Goal: Information Seeking & Learning: Check status

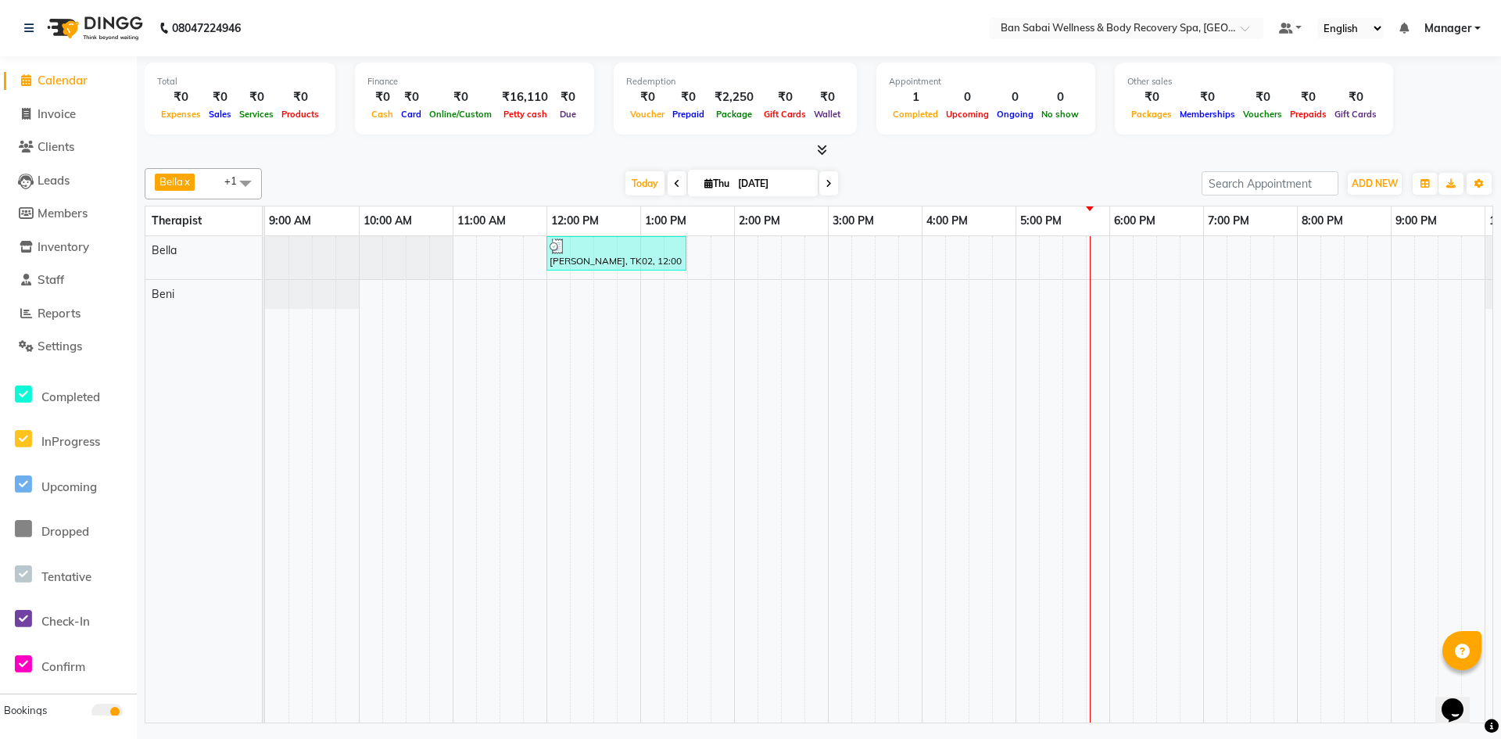
scroll to position [0, 86]
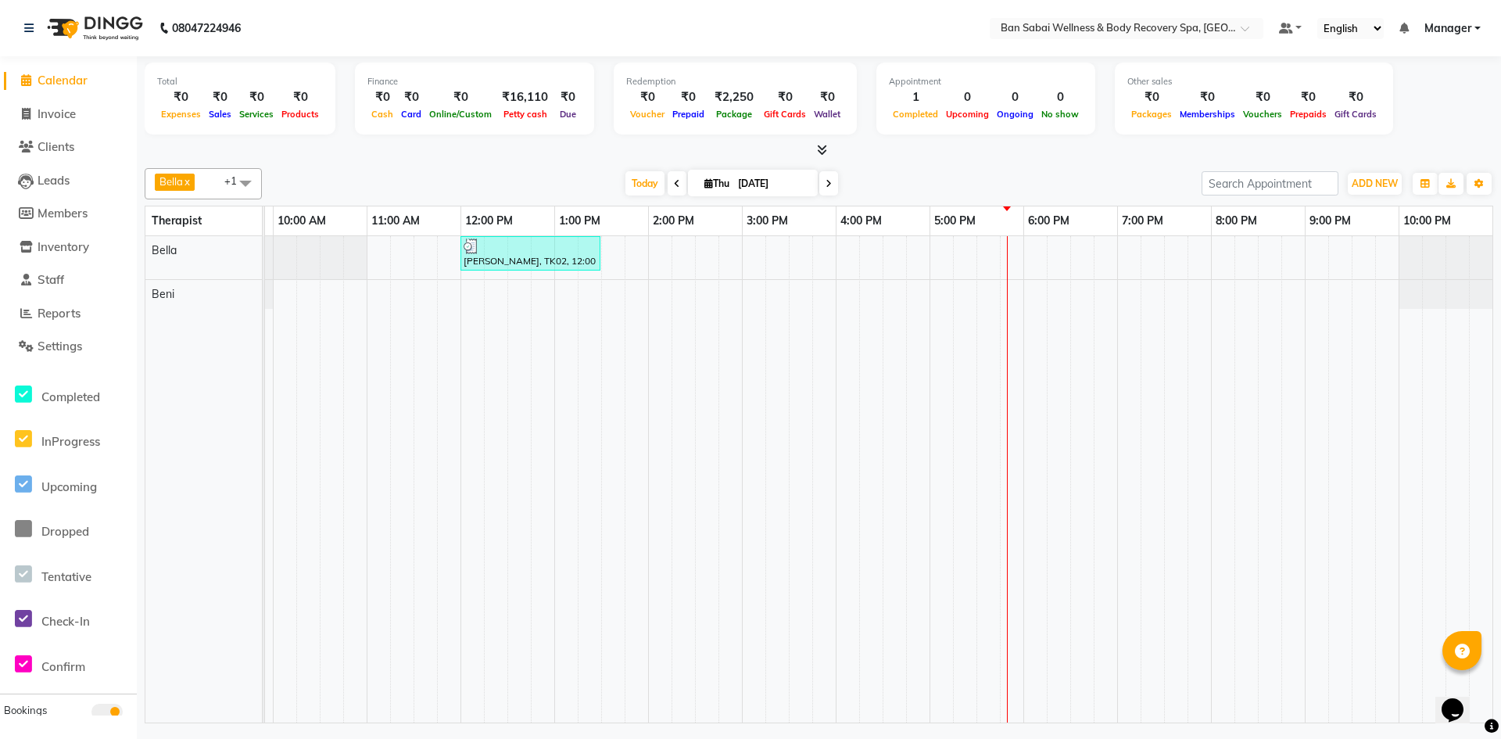
click at [819, 152] on icon at bounding box center [822, 150] width 10 height 12
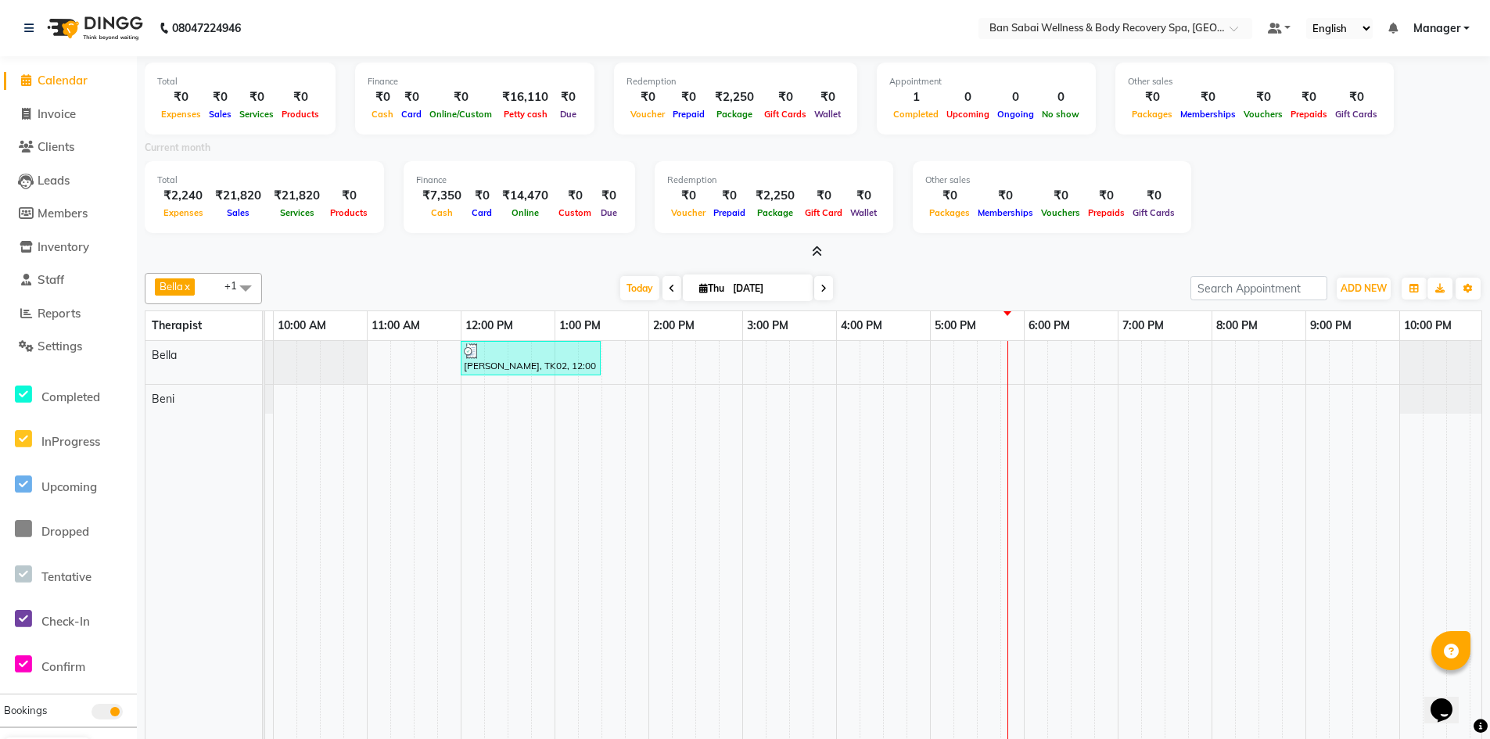
click at [816, 250] on icon at bounding box center [817, 252] width 10 height 12
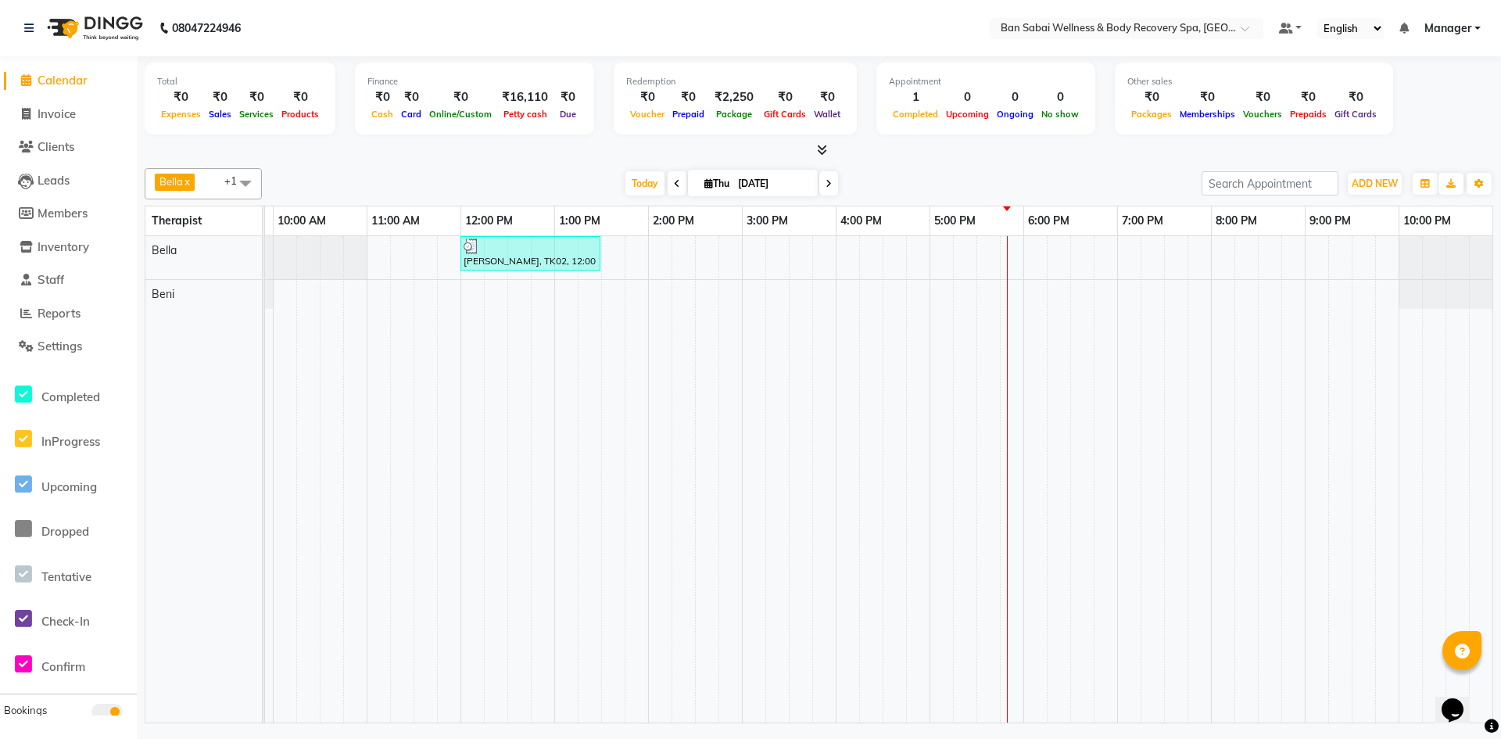
click at [820, 150] on icon at bounding box center [822, 150] width 10 height 12
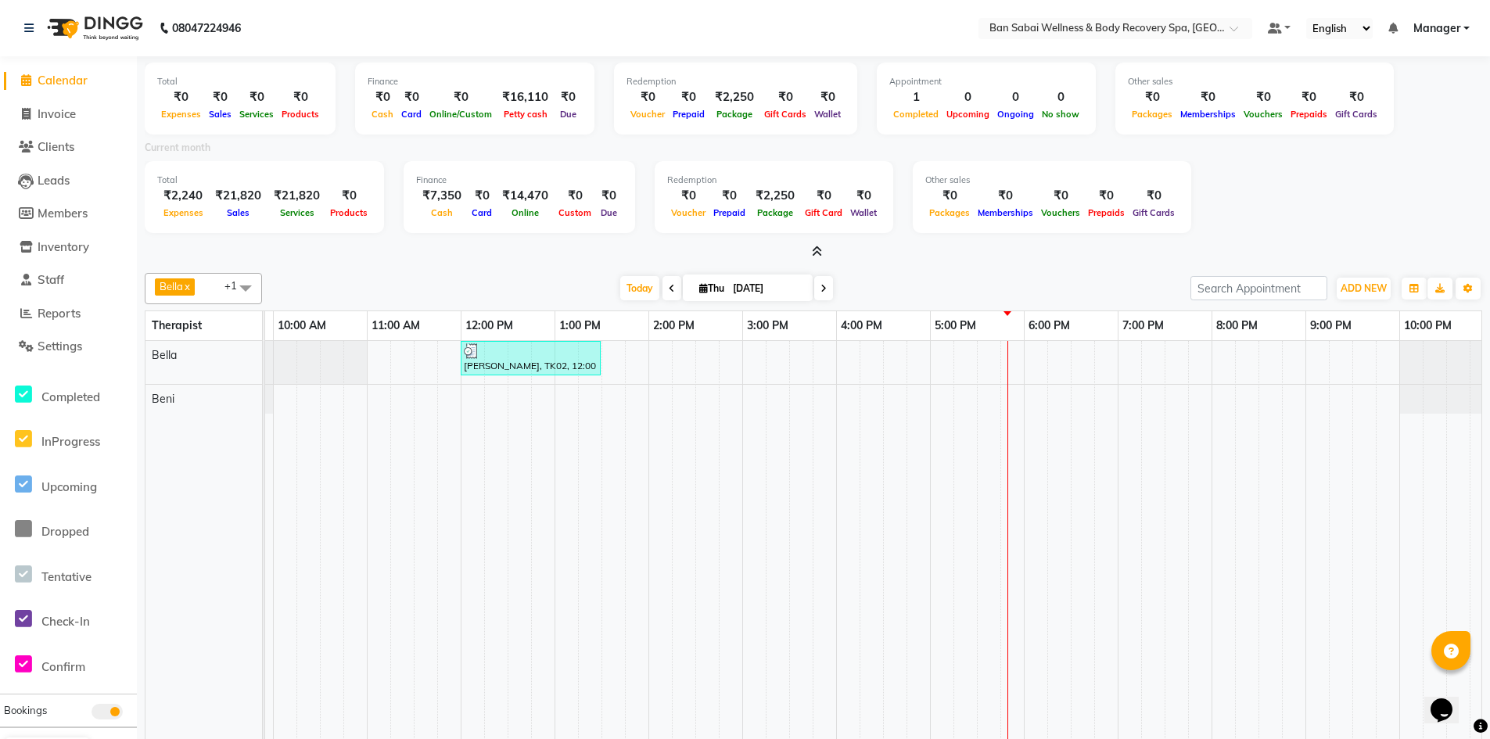
click at [814, 245] on span at bounding box center [813, 252] width 16 height 16
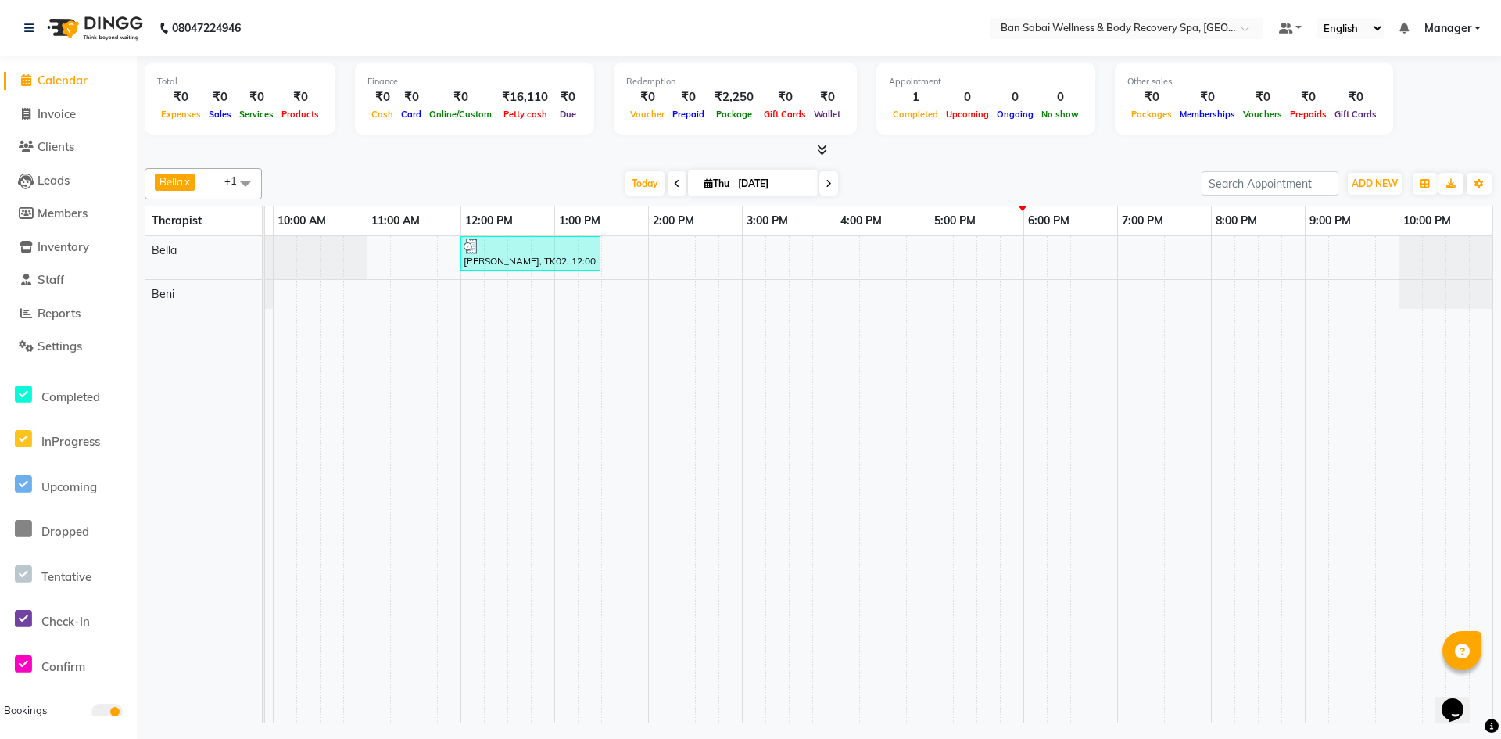
click at [818, 152] on icon at bounding box center [822, 150] width 10 height 12
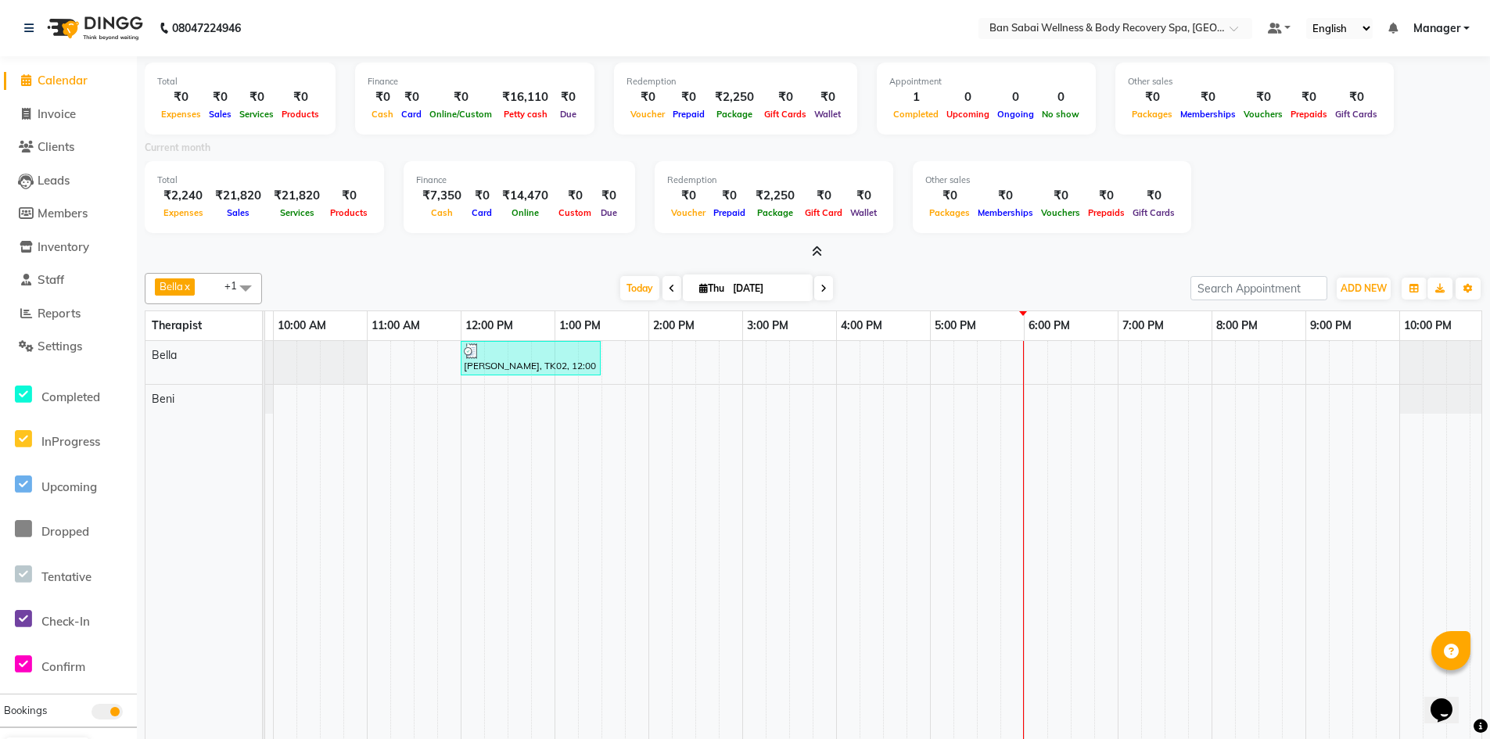
click at [820, 256] on icon at bounding box center [817, 252] width 10 height 12
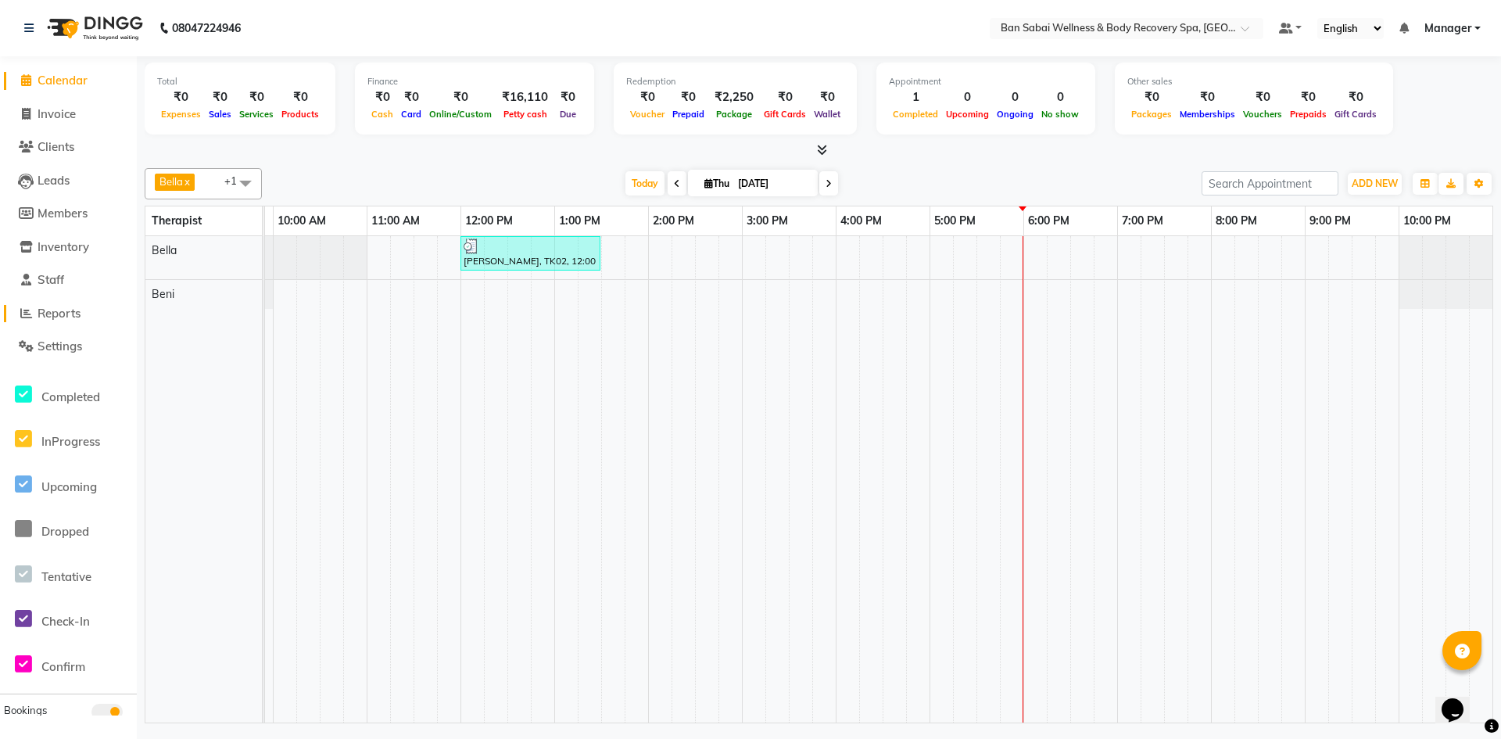
click at [60, 314] on span "Reports" at bounding box center [59, 313] width 43 height 15
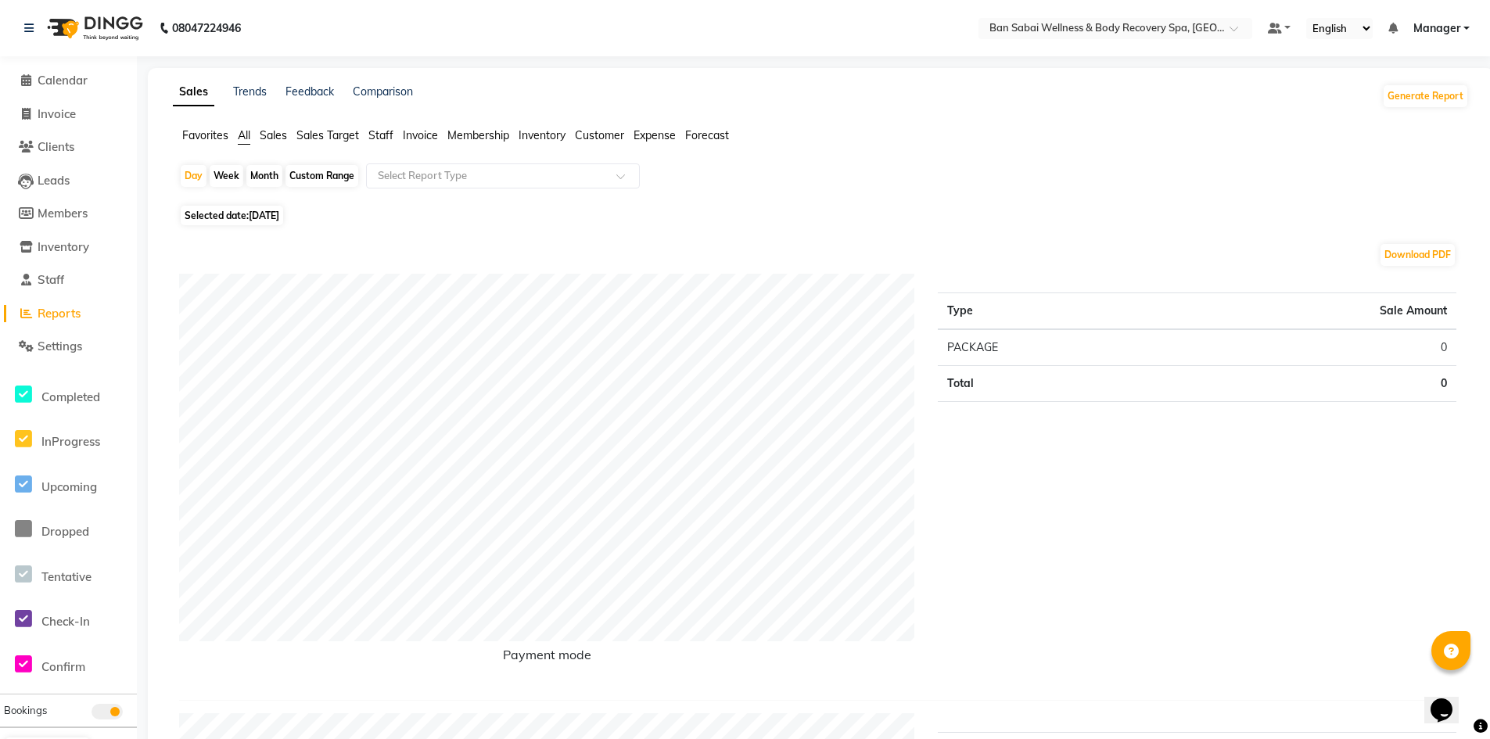
click at [272, 135] on span "Sales" at bounding box center [273, 135] width 27 height 14
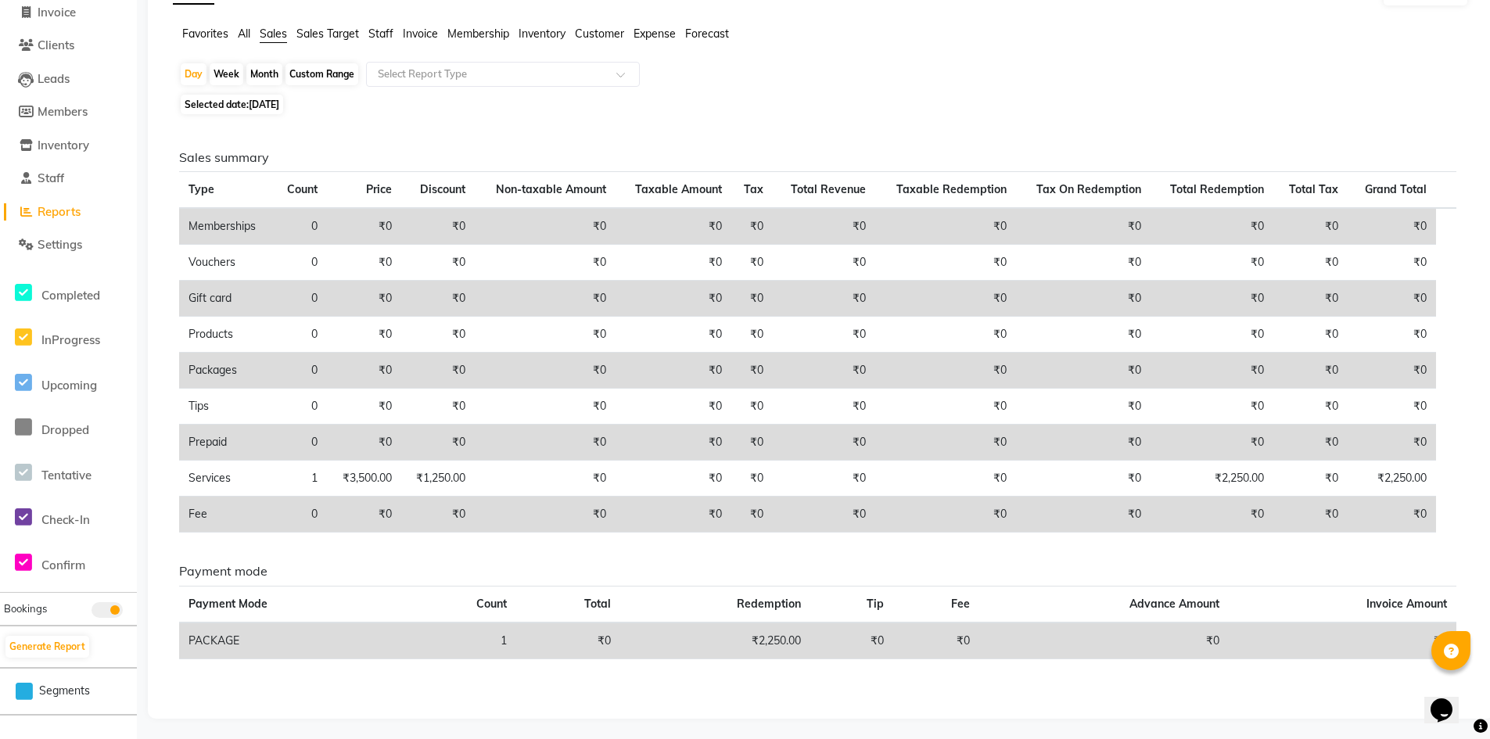
scroll to position [105, 0]
click at [232, 68] on div "Week" at bounding box center [227, 71] width 34 height 22
select select "9"
select select "2025"
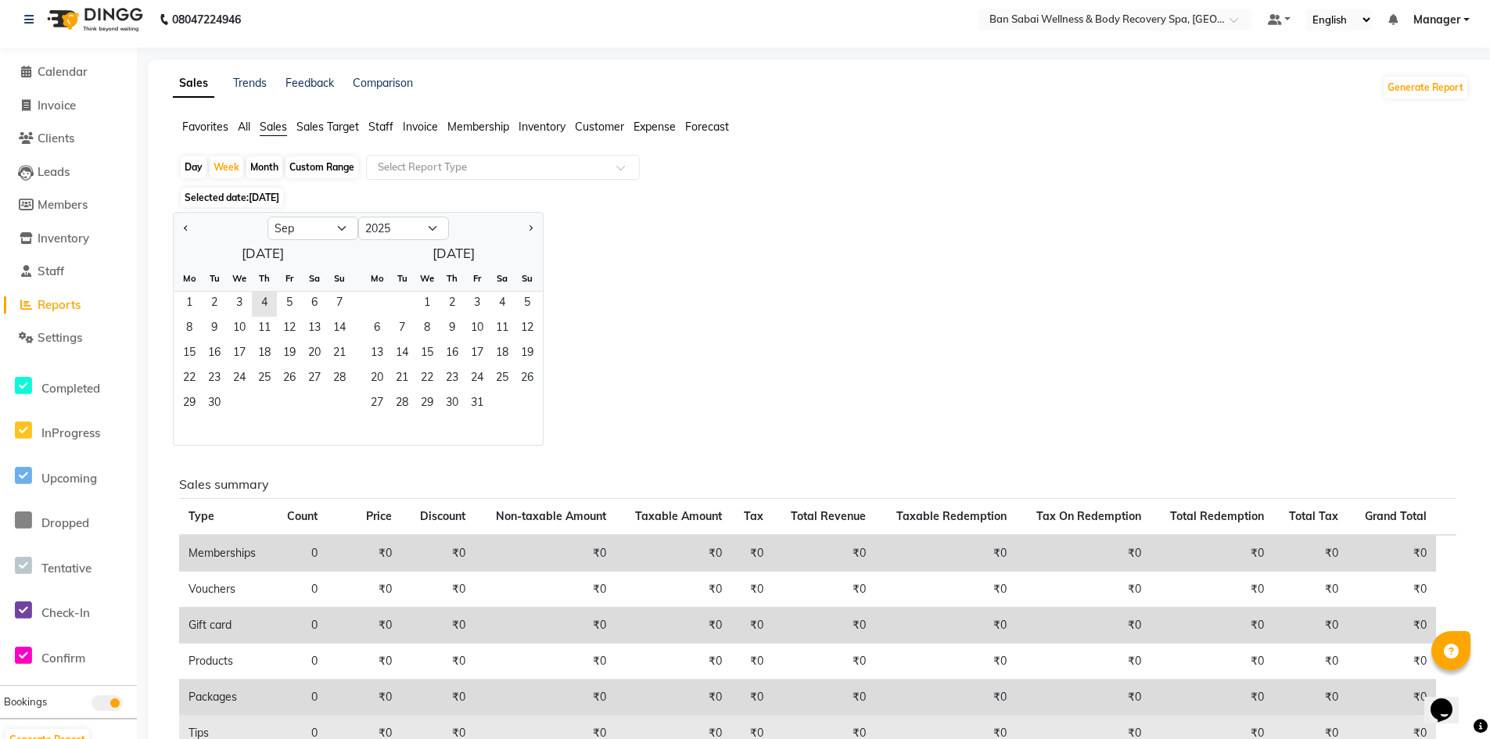
scroll to position [0, 0]
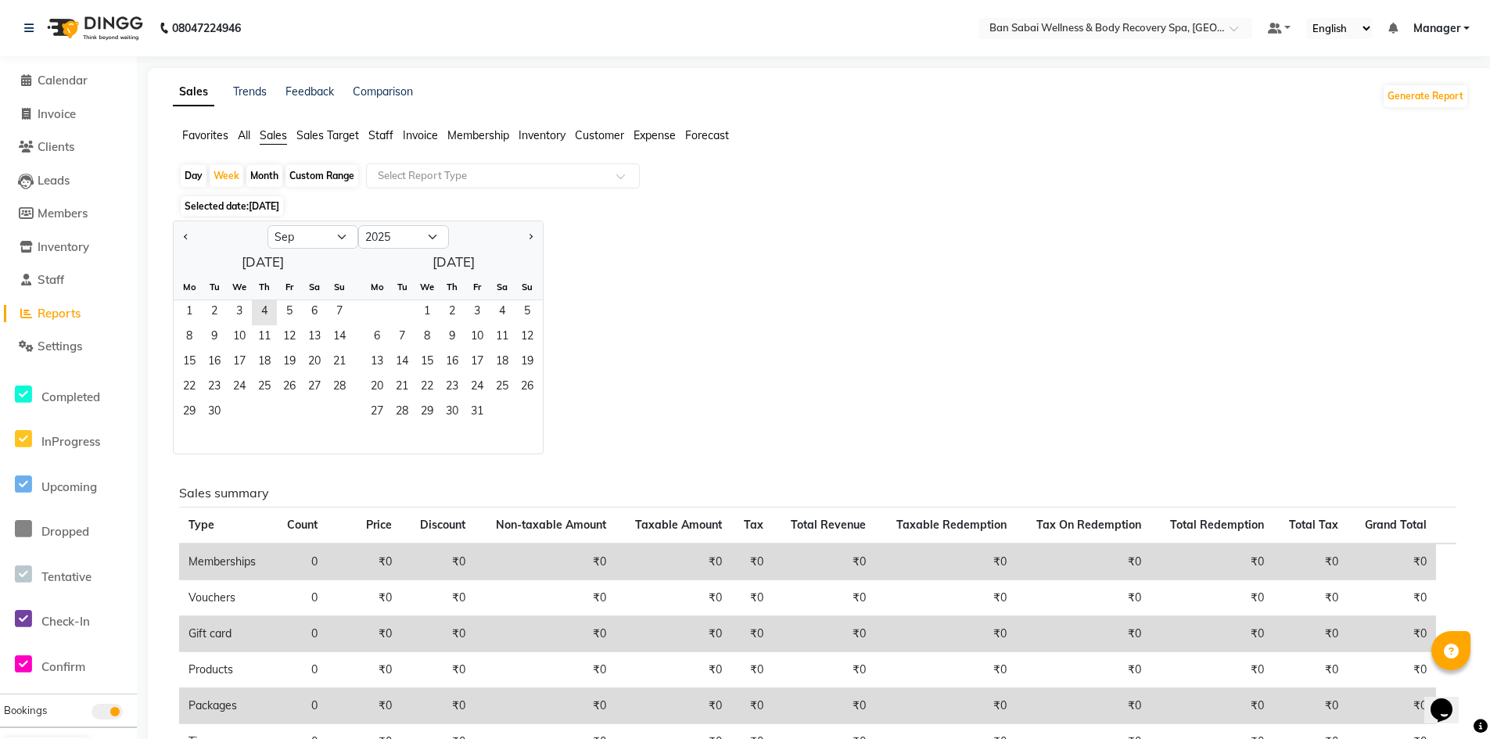
click at [196, 170] on div "Day" at bounding box center [194, 176] width 26 height 22
select select "9"
select select "2025"
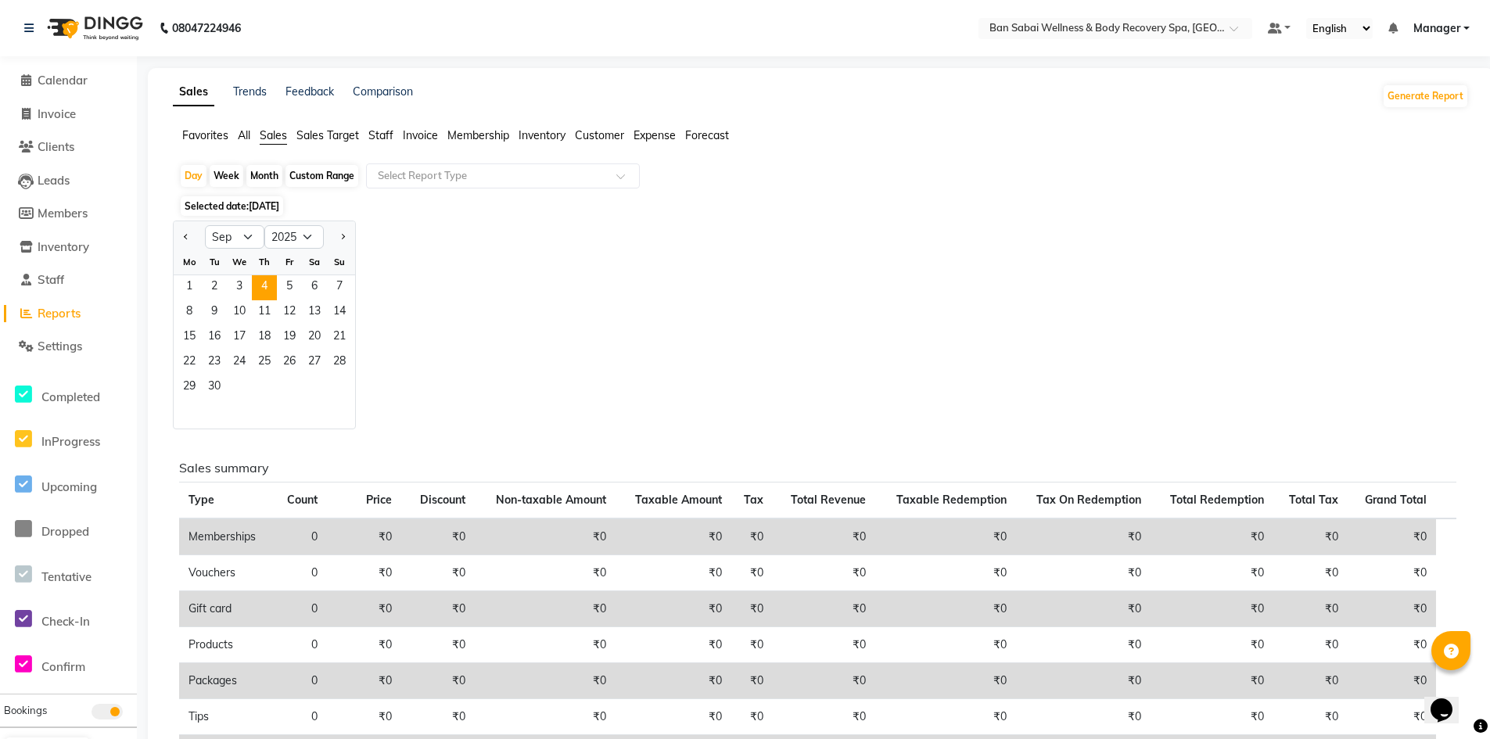
click at [271, 177] on div "Month" at bounding box center [264, 176] width 36 height 22
select select "9"
select select "2025"
click at [199, 174] on div "Day" at bounding box center [194, 176] width 26 height 22
select select "9"
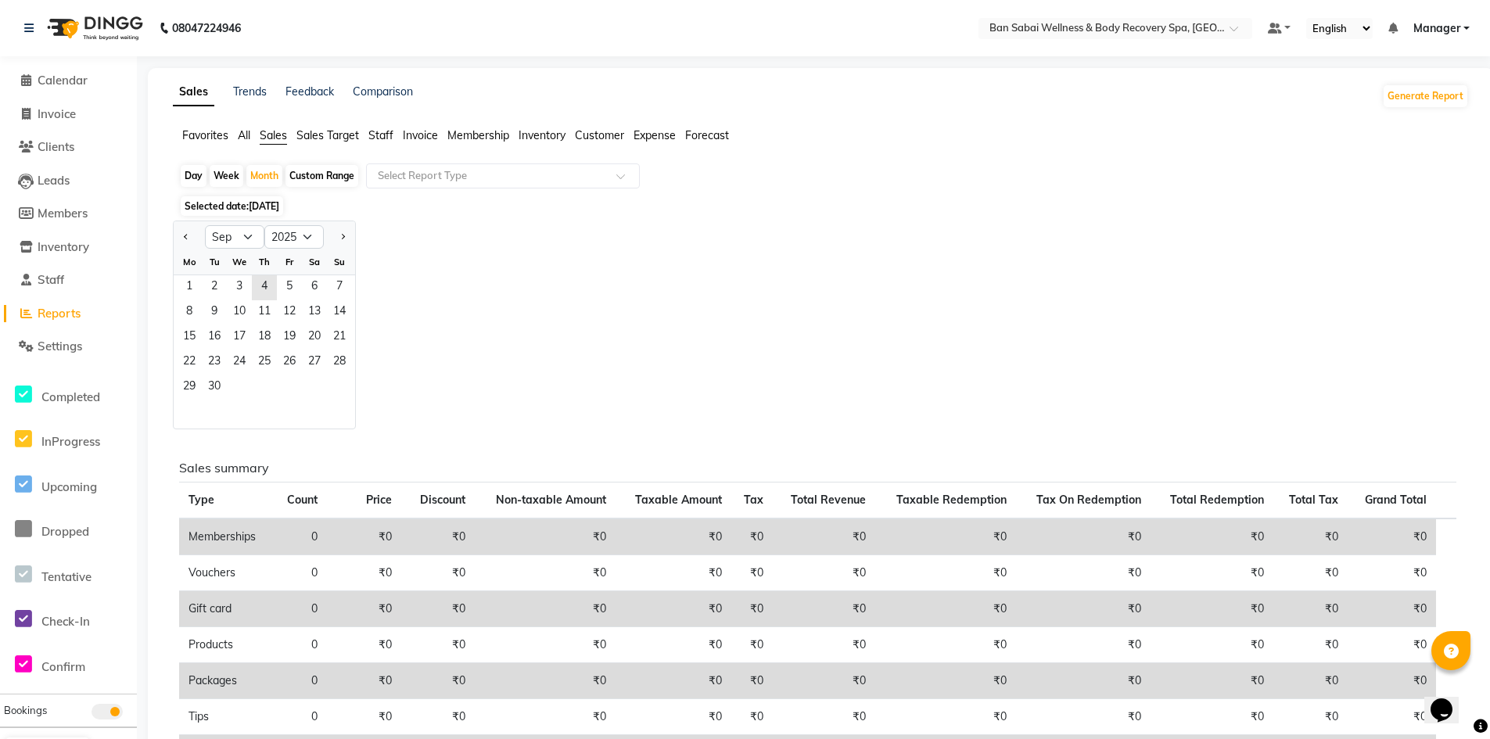
select select "2025"
click at [246, 240] on select "Jan Feb Mar Apr May Jun [DATE] Aug Sep Oct Nov Dec" at bounding box center [234, 236] width 59 height 23
click at [205, 225] on select "Jan Feb Mar Apr May Jun [DATE] Aug Sep Oct Nov Dec" at bounding box center [234, 236] width 59 height 23
click at [422, 349] on div "Jan Feb Mar Apr May Jun [DATE] Aug Sep Oct Nov [DATE] 2016 2017 2018 2019 2020 …" at bounding box center [821, 325] width 1296 height 209
click at [251, 239] on select "Jan Feb Mar Apr May Jun [DATE] Aug Sep Oct Nov Dec" at bounding box center [234, 236] width 59 height 23
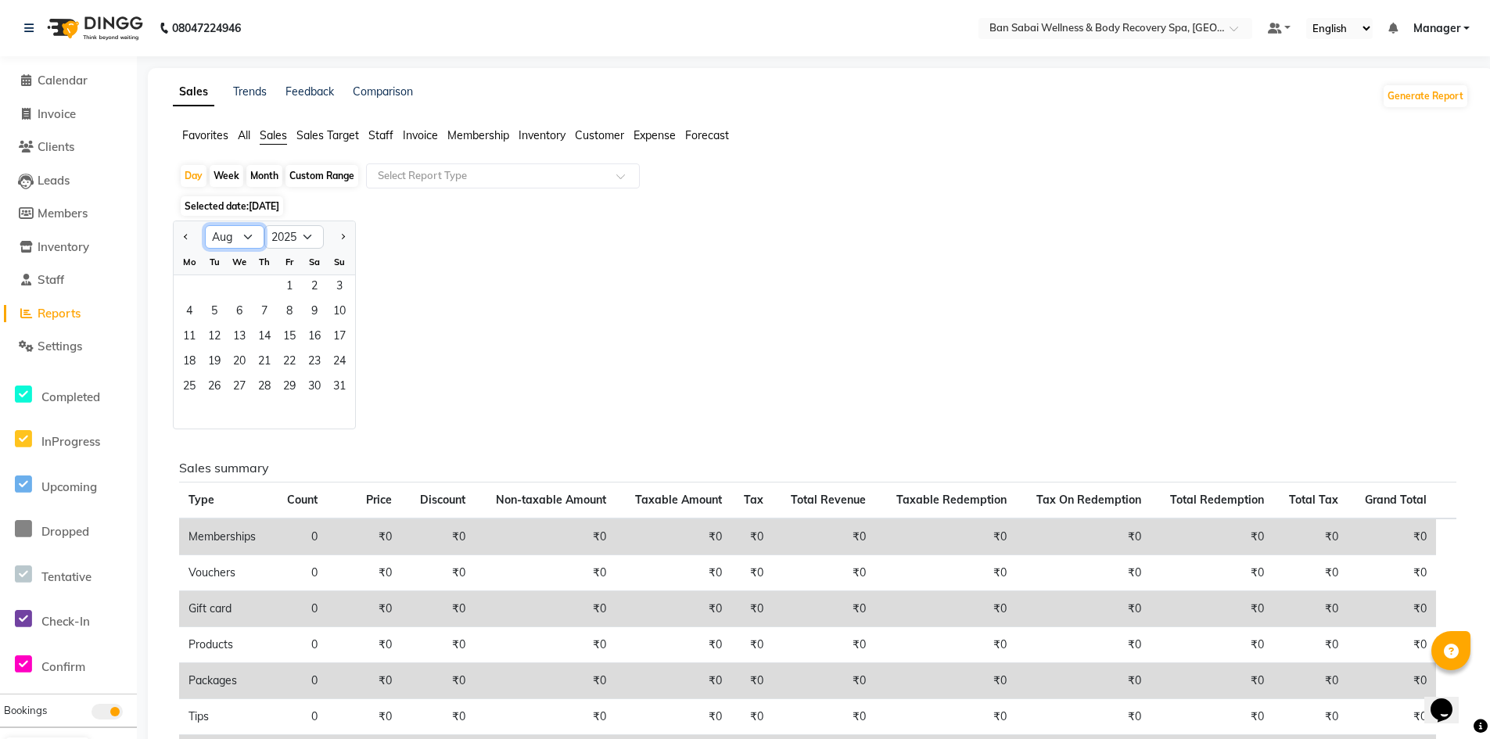
select select "9"
click at [205, 225] on select "Jan Feb Mar Apr May Jun [DATE] Aug Sep Oct Nov Dec" at bounding box center [234, 236] width 59 height 23
click at [496, 361] on div "Jan Feb Mar Apr May Jun [DATE] Aug Sep Oct Nov [DATE] 2016 2017 2018 2019 2020 …" at bounding box center [821, 325] width 1296 height 209
click at [38, 81] on span "Calendar" at bounding box center [63, 80] width 50 height 15
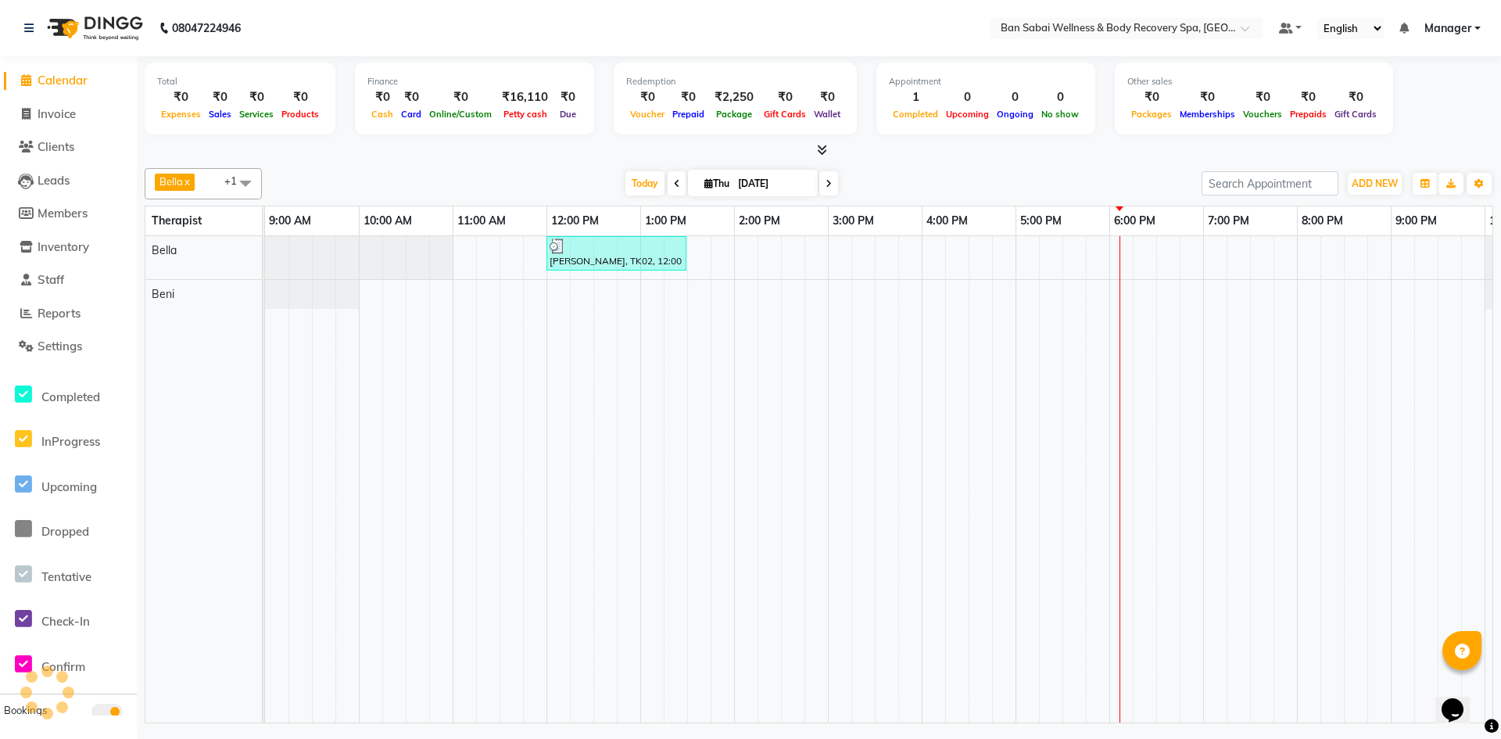
scroll to position [150, 0]
